Goal: Task Accomplishment & Management: Use online tool/utility

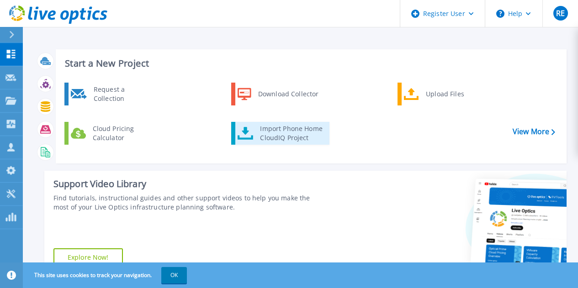
click at [295, 134] on div "Import Phone Home CloudIQ Project" at bounding box center [290, 133] width 71 height 18
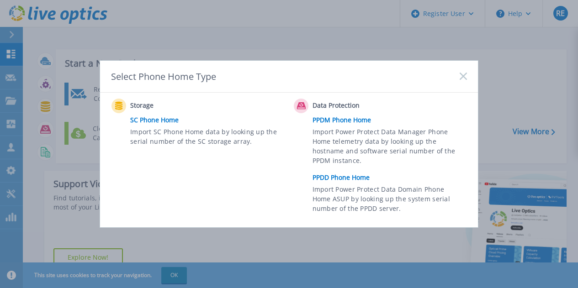
click at [348, 176] on link "PPDD Phone Home" at bounding box center [391, 178] width 159 height 14
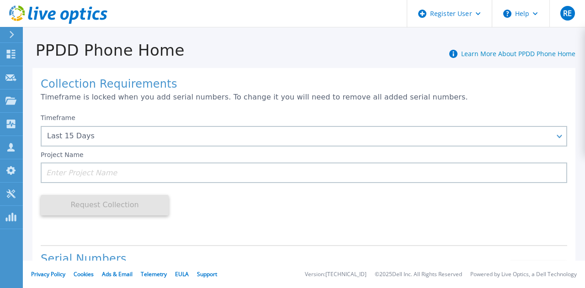
click at [163, 114] on div "Timeframe Last 15 Days Last 15 Days Last 2 Months Last 6 Months Last 1 Year Las…" at bounding box center [304, 130] width 526 height 33
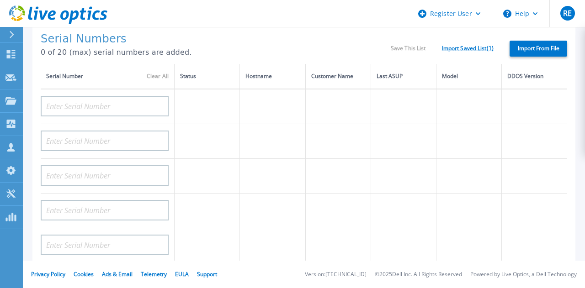
click at [448, 52] on link "Import Saved List ( 1 )" at bounding box center [468, 48] width 52 height 6
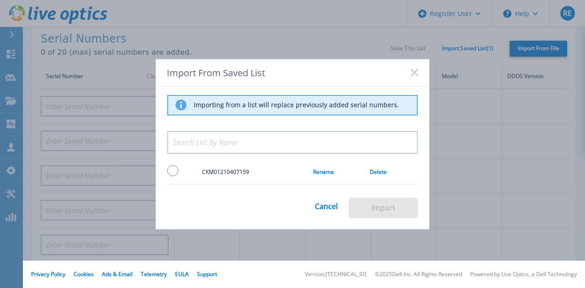
click at [169, 174] on input "radio" at bounding box center [172, 170] width 11 height 11
radio input "true"
click at [365, 209] on button "Import" at bounding box center [382, 208] width 69 height 21
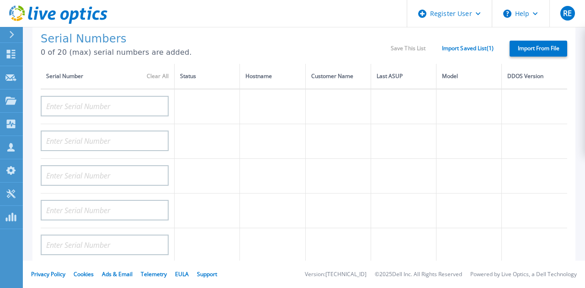
type input "CKM01210407159"
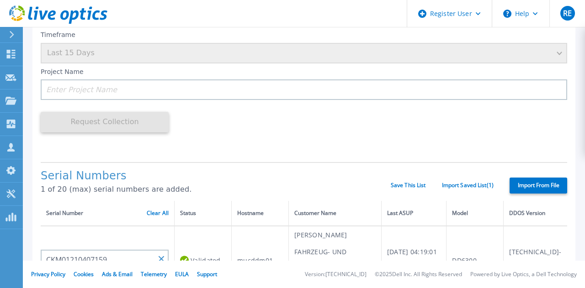
click at [114, 52] on div "Timeframe Last 15 Days" at bounding box center [304, 47] width 526 height 33
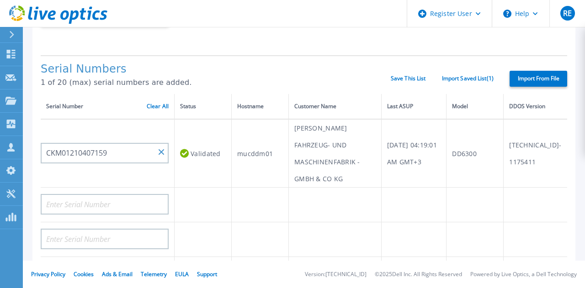
scroll to position [191, 0]
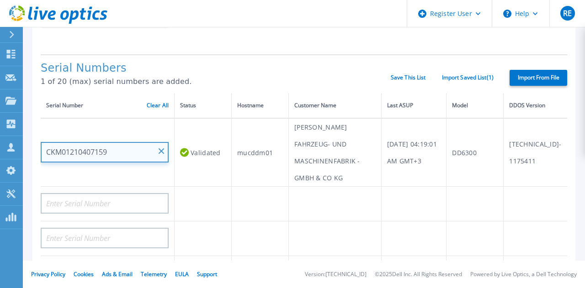
click at [113, 155] on input "CKM01210407159" at bounding box center [105, 152] width 128 height 21
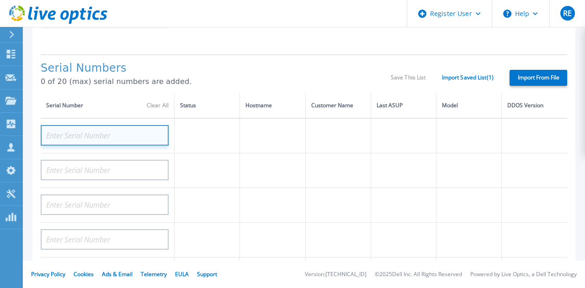
paste input "CKM01210407159"
type input "CKM01210407159"
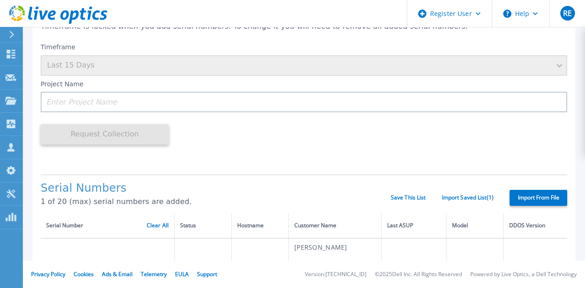
scroll to position [71, 0]
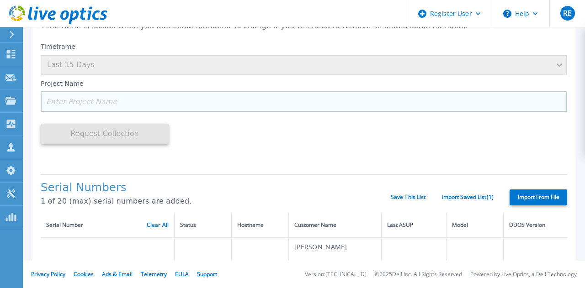
click at [159, 106] on input at bounding box center [304, 101] width 526 height 21
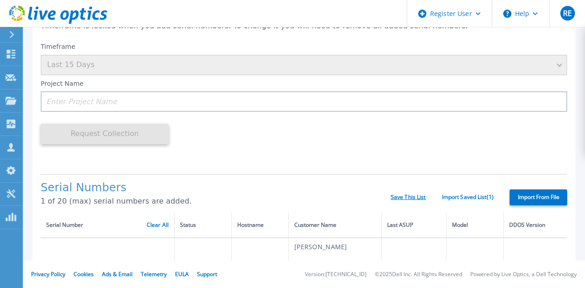
click at [394, 196] on link "Save This List" at bounding box center [407, 197] width 35 height 6
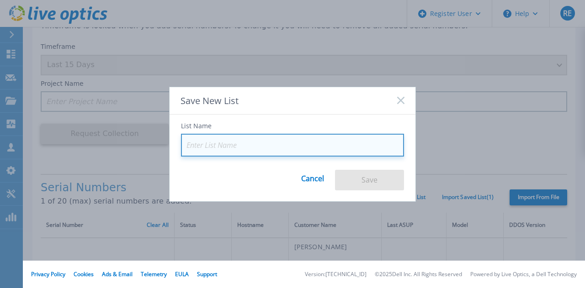
click at [239, 145] on input at bounding box center [292, 145] width 223 height 23
paste input "CKM01210407159"
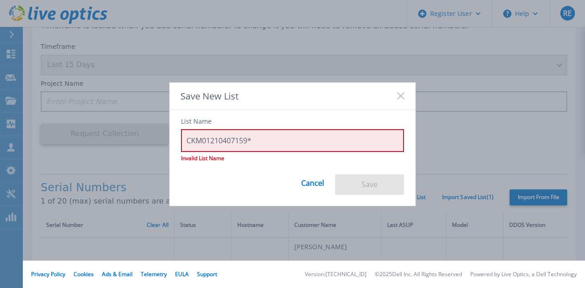
click at [263, 176] on div "List Name CKM01210407159* Invalid List Name Cancel Save" at bounding box center [292, 152] width 246 height 85
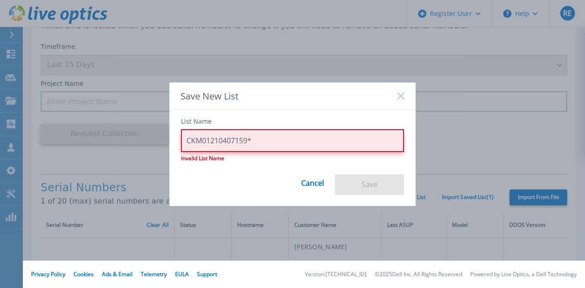
click at [275, 143] on input "CKM01210407159*" at bounding box center [292, 140] width 223 height 23
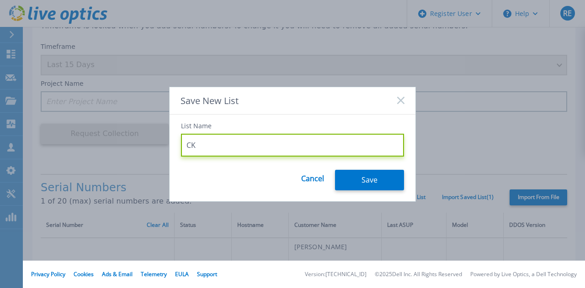
type input "C"
type input "VTV"
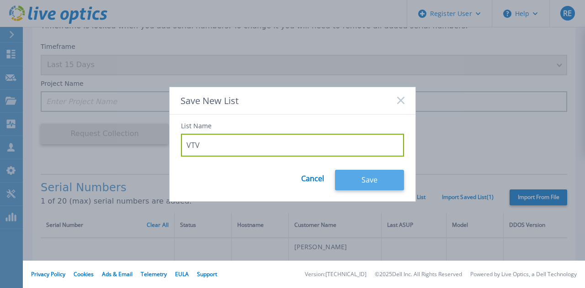
click at [379, 183] on button "Save" at bounding box center [369, 180] width 69 height 21
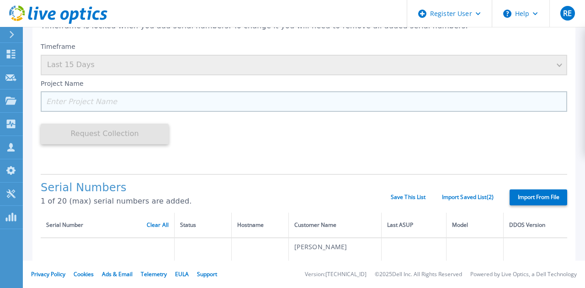
click at [157, 103] on input at bounding box center [304, 101] width 526 height 21
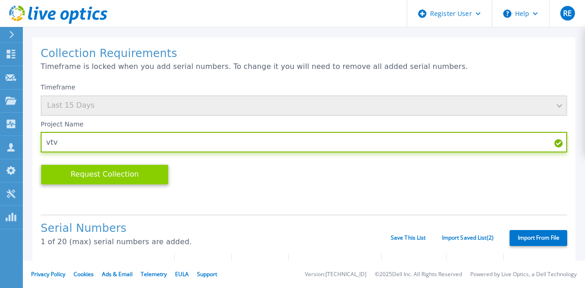
scroll to position [30, 0]
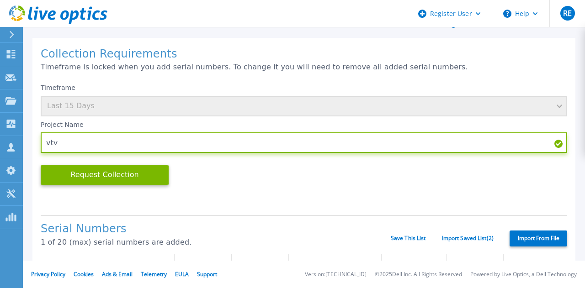
type input "vtv"
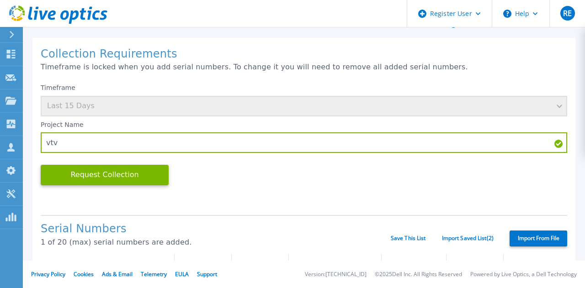
click at [130, 98] on div "Timeframe Last 15 Days" at bounding box center [304, 100] width 526 height 33
click at [550, 106] on div "Timeframe Last 15 Days" at bounding box center [304, 100] width 526 height 33
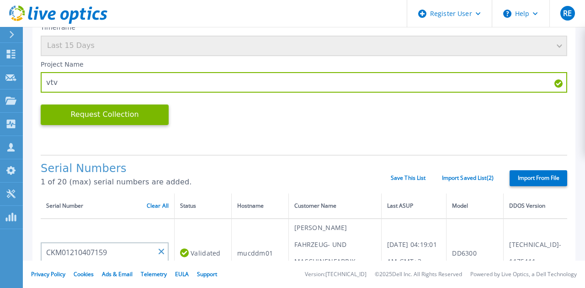
scroll to position [91, 0]
click at [161, 209] on link "Clear All" at bounding box center [158, 205] width 22 height 6
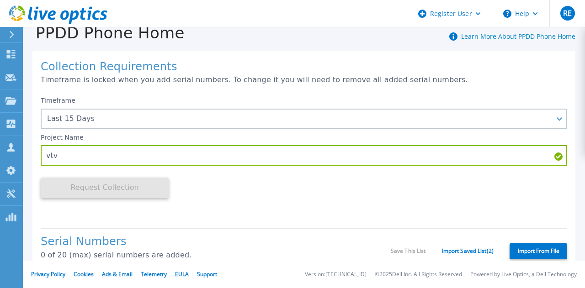
scroll to position [17, 0]
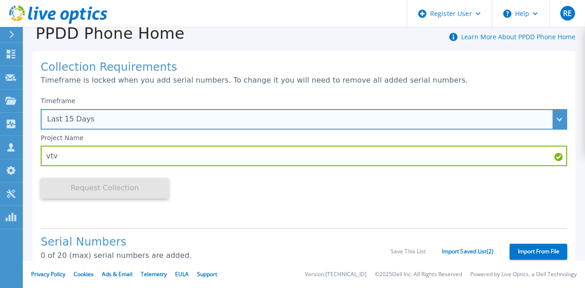
click at [165, 116] on div "Last 15 Days" at bounding box center [298, 119] width 503 height 8
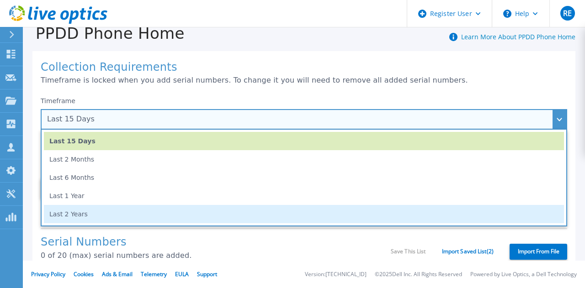
click at [100, 216] on li "Last 2 Years" at bounding box center [304, 214] width 520 height 18
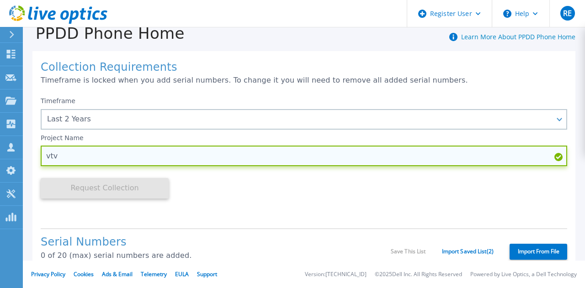
click at [151, 164] on input "vtv" at bounding box center [304, 156] width 526 height 21
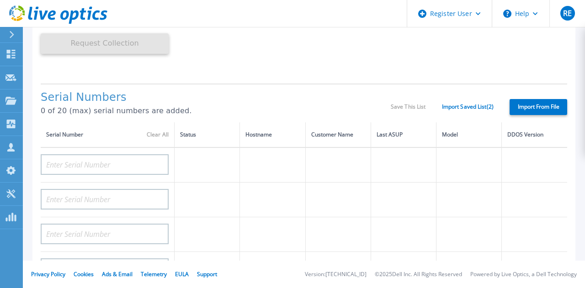
scroll to position [160, 0]
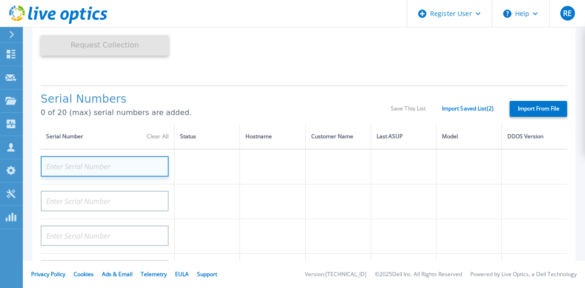
click at [71, 162] on input at bounding box center [105, 166] width 128 height 21
paste input "CKM01210407159"
type input "CKM01210407159"
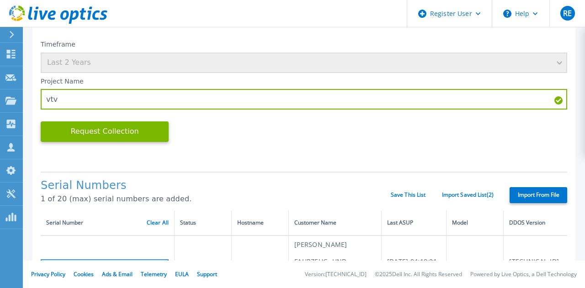
scroll to position [74, 0]
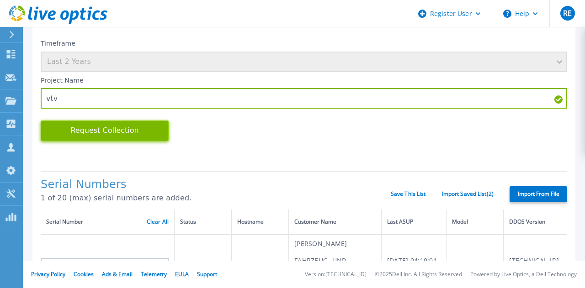
click at [106, 133] on button "Request Collection" at bounding box center [105, 131] width 128 height 21
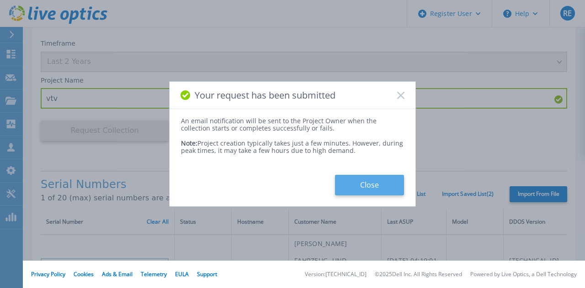
click at [376, 188] on button "Close" at bounding box center [369, 185] width 69 height 21
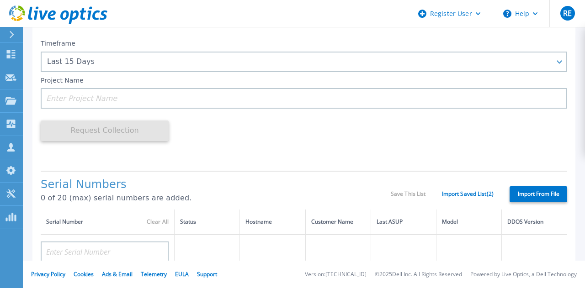
click at [73, 11] on icon at bounding box center [74, 17] width 10 height 13
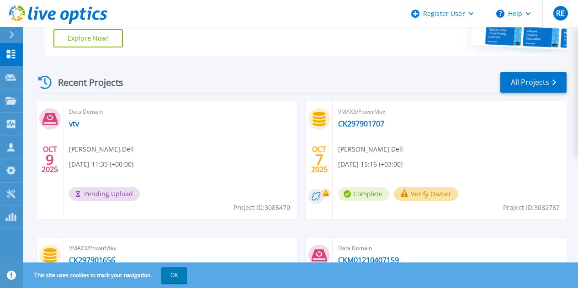
scroll to position [222, 0]
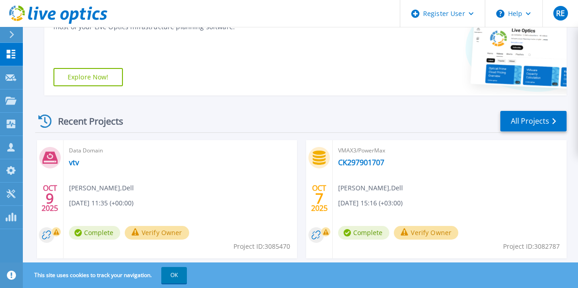
scroll to position [181, 0]
click at [101, 185] on span "Rodayna Elkhashab , Dell" at bounding box center [101, 188] width 65 height 10
click at [72, 164] on link "vtv" at bounding box center [74, 162] width 10 height 9
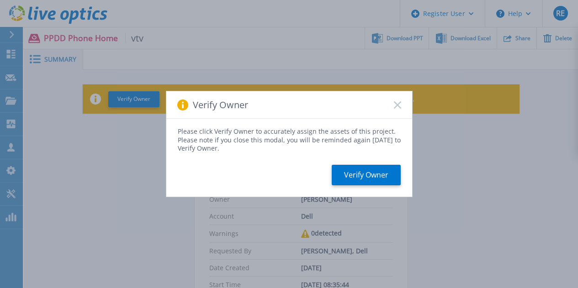
click at [397, 104] on icon at bounding box center [397, 104] width 7 height 7
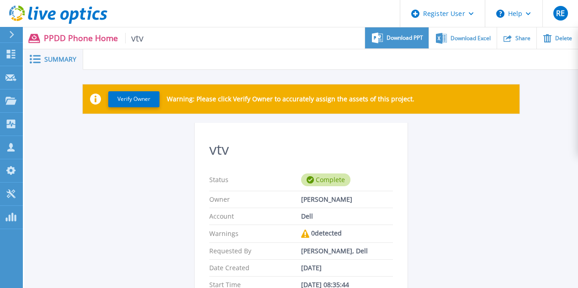
click at [400, 39] on span "Download PPT" at bounding box center [404, 37] width 37 height 5
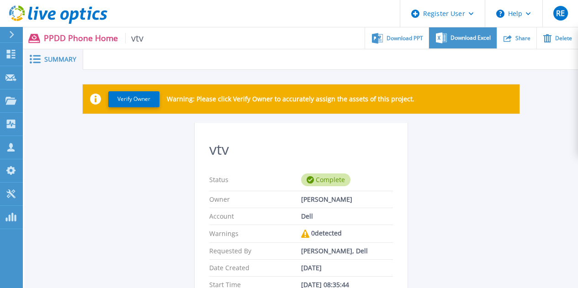
click at [465, 40] on span "Download Excel" at bounding box center [470, 37] width 40 height 5
